Goal: Navigation & Orientation: Find specific page/section

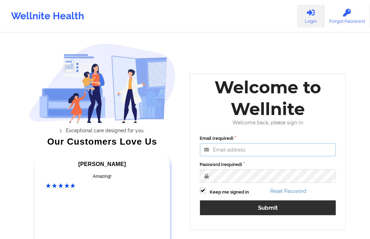
type input "[EMAIL_ADDRESS][DOMAIN_NAME]"
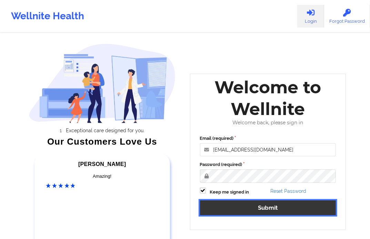
click at [245, 210] on button "Submit" at bounding box center [268, 207] width 136 height 15
